Goal: Task Accomplishment & Management: Complete application form

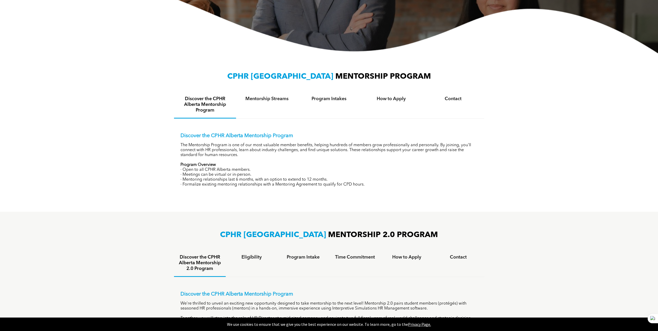
scroll to position [155, 0]
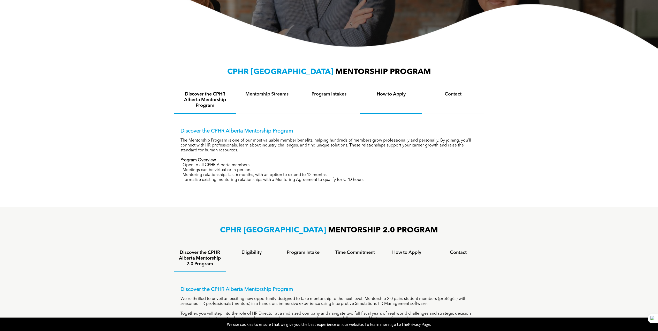
click at [396, 96] on h4 "How to Apply" at bounding box center [391, 94] width 53 height 6
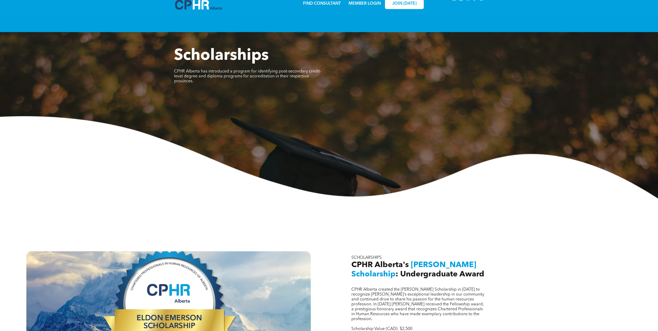
scroll to position [238, 0]
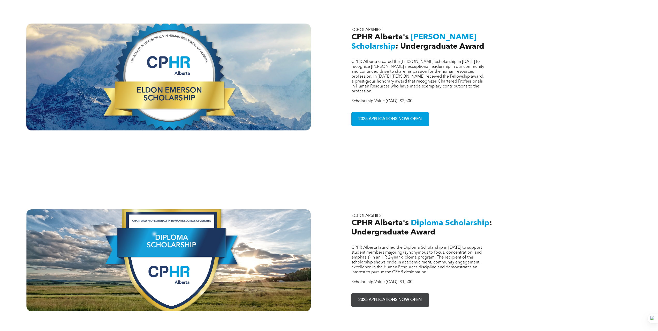
click at [387, 295] on span "2025 APPLICATIONS NOW OPEN" at bounding box center [390, 300] width 67 height 10
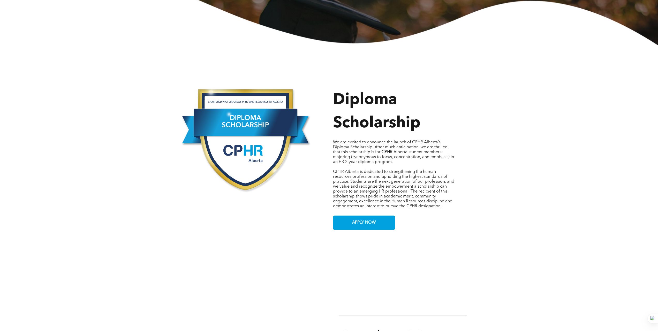
scroll to position [248, 0]
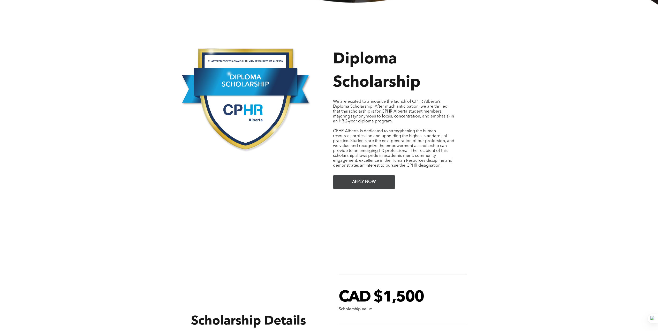
click at [370, 182] on span "APPLY NOW" at bounding box center [364, 182] width 27 height 10
